Goal: Contribute content: Contribute content

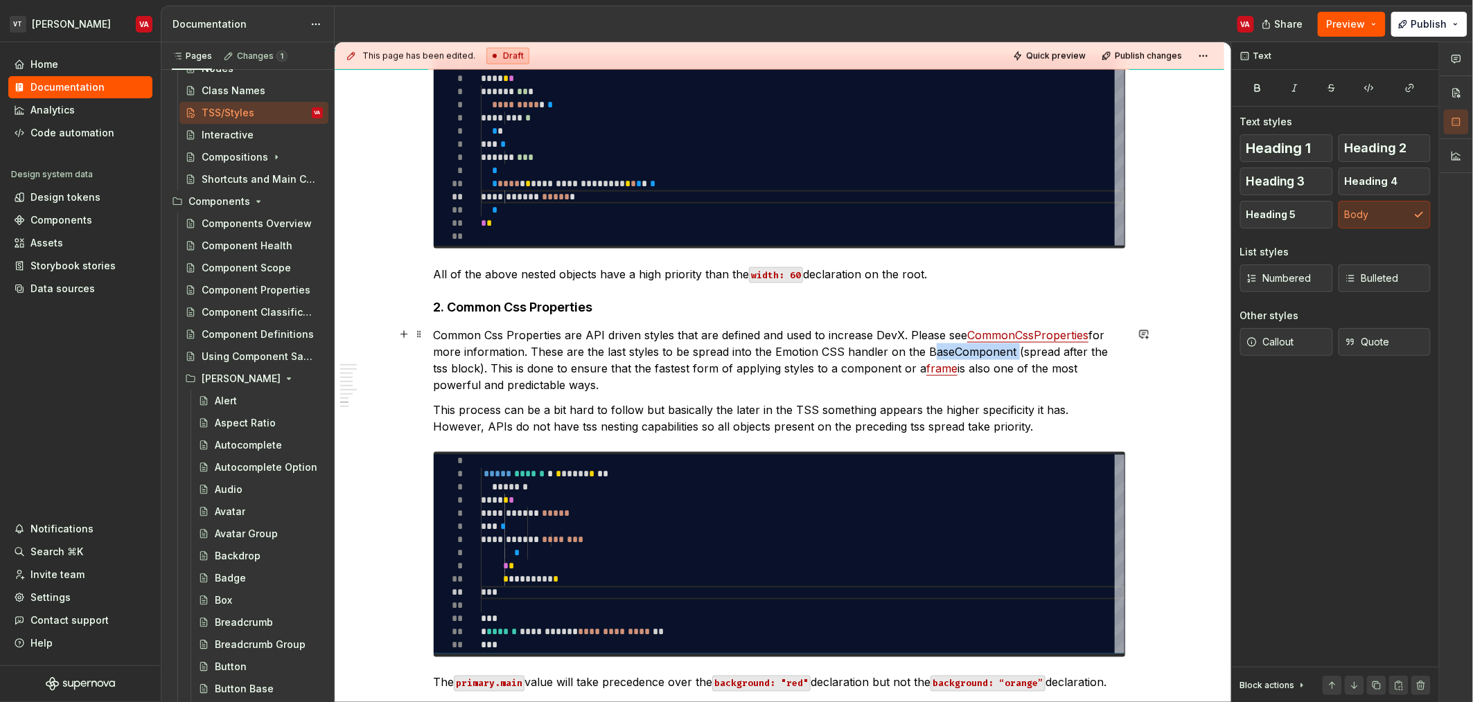
click at [734, 354] on p "Common Css Properties are API driven styles that are defined and used to increa…" at bounding box center [779, 360] width 693 height 66
click at [734, 323] on button "button" at bounding box center [1239, 325] width 19 height 19
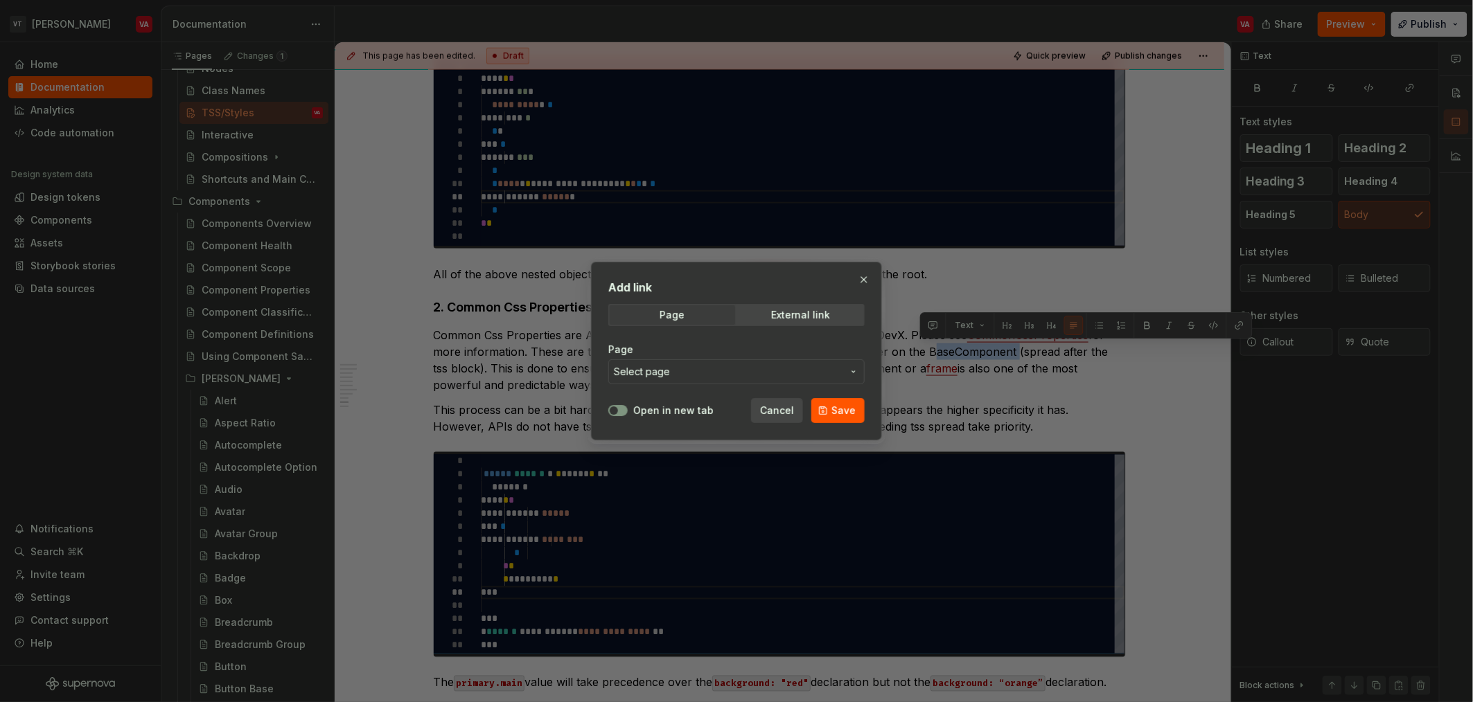
click at [670, 375] on span "Select page" at bounding box center [728, 372] width 229 height 14
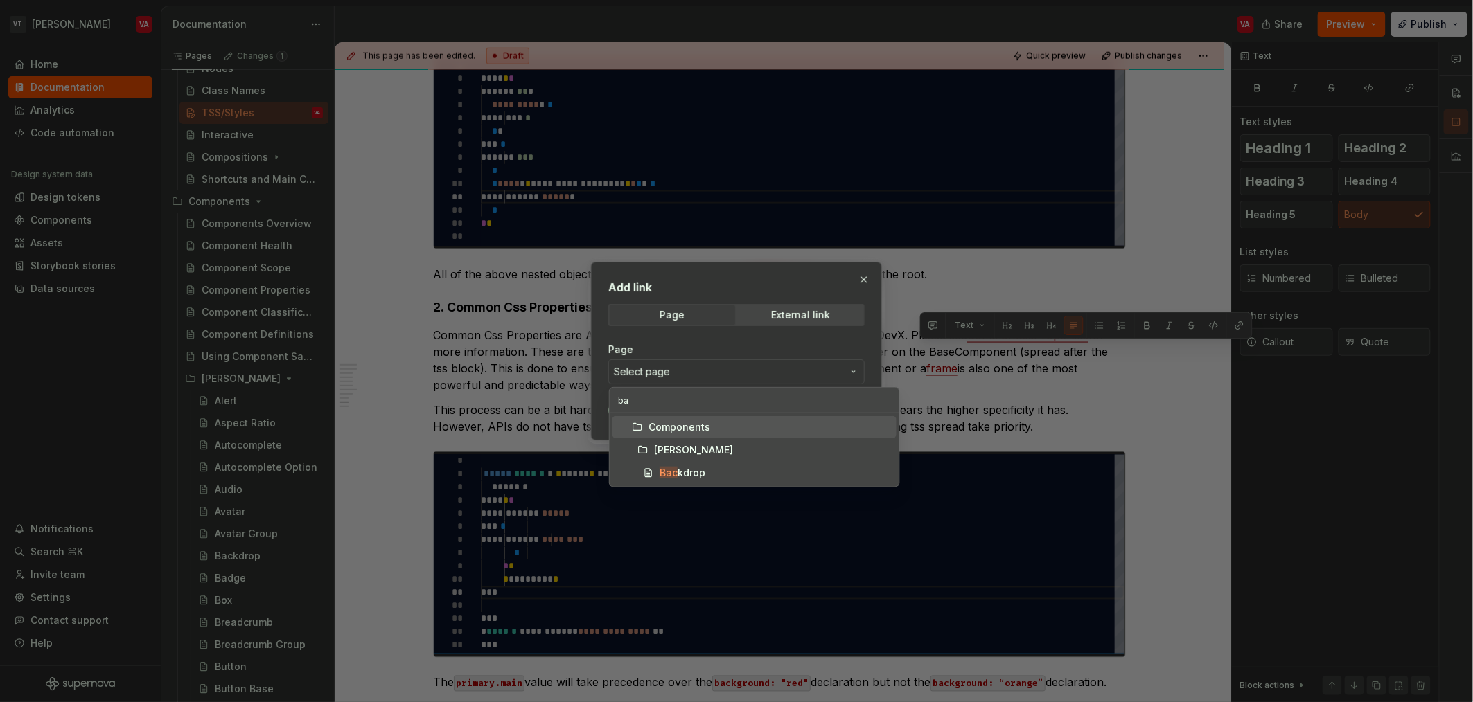
type input "bas"
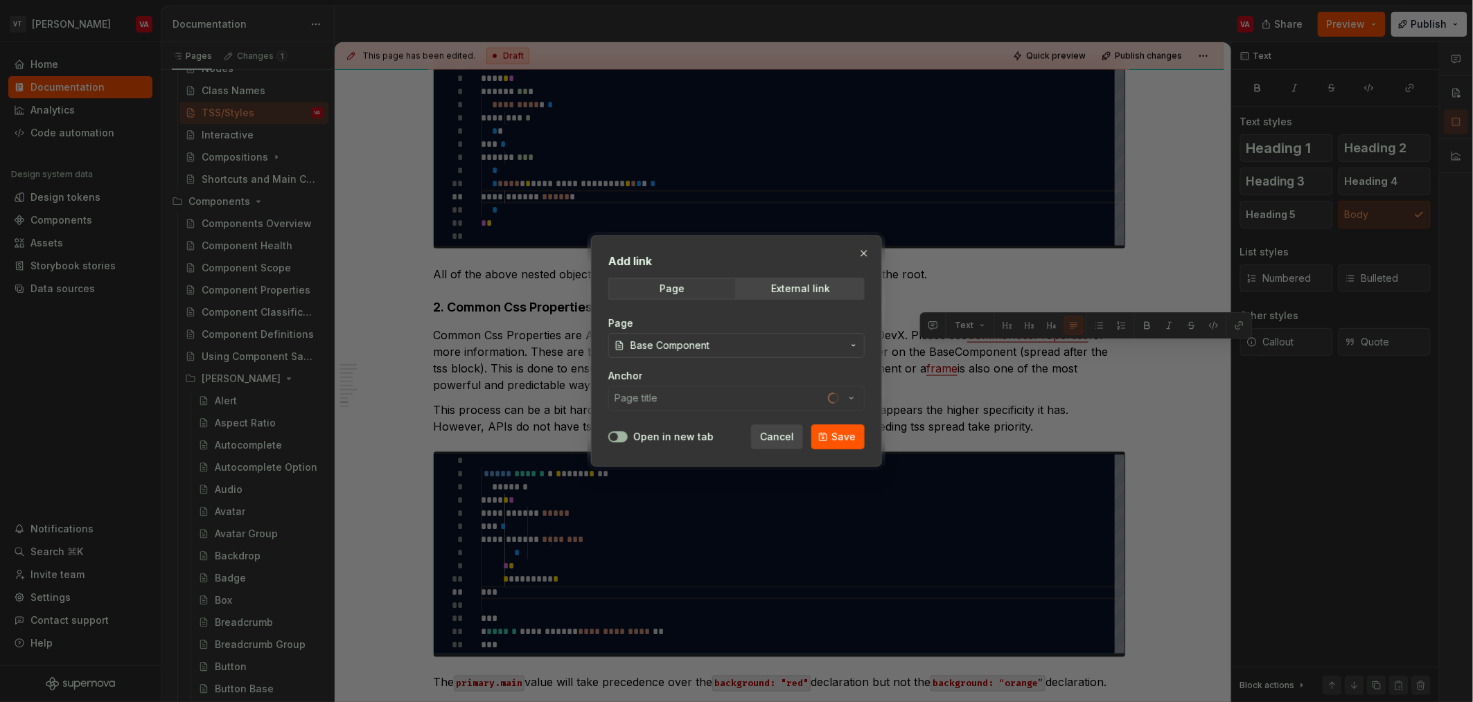
click at [615, 434] on span "button" at bounding box center [614, 437] width 8 height 8
click at [734, 441] on span "Save" at bounding box center [843, 437] width 24 height 14
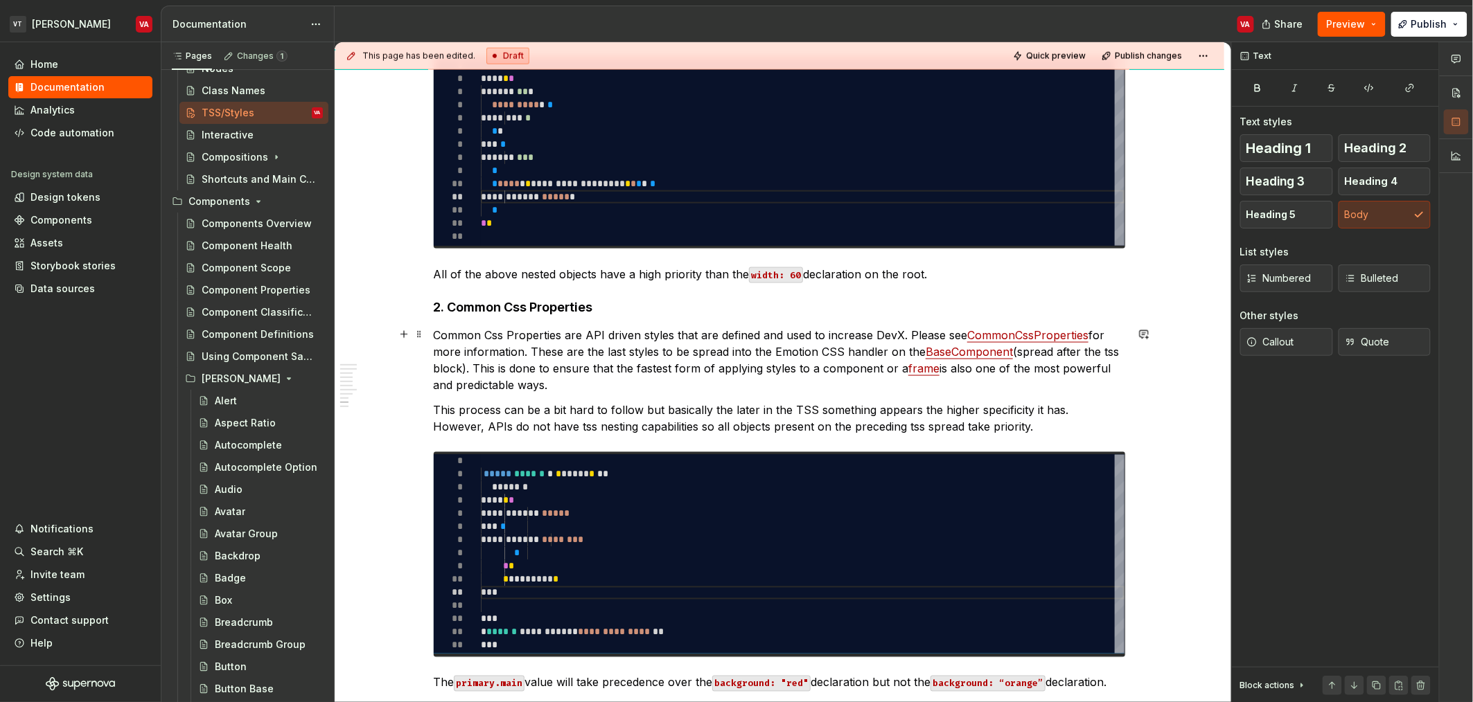
click at [734, 355] on p "Common Css Properties are API driven styles that are defined and used to increa…" at bounding box center [779, 360] width 693 height 66
click at [734, 61] on button "Publish changes" at bounding box center [1142, 55] width 91 height 19
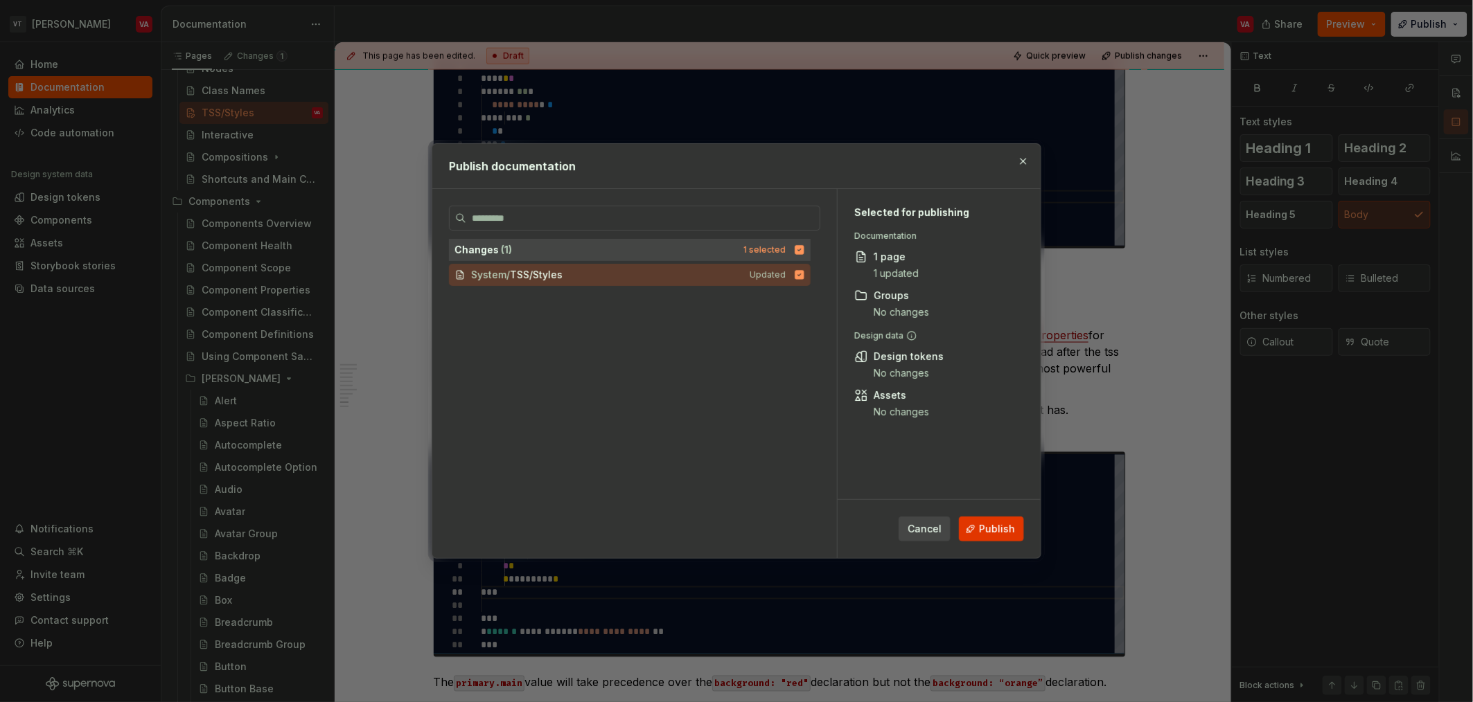
click at [734, 537] on button "Publish" at bounding box center [991, 529] width 65 height 25
type textarea "*"
